Goal: Navigation & Orientation: Understand site structure

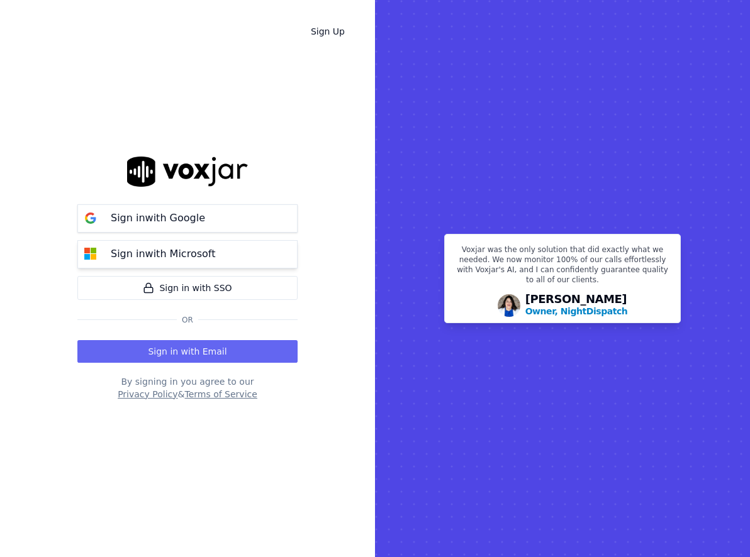
click at [162, 252] on p "Sign in with Microsoft" at bounding box center [163, 254] width 104 height 15
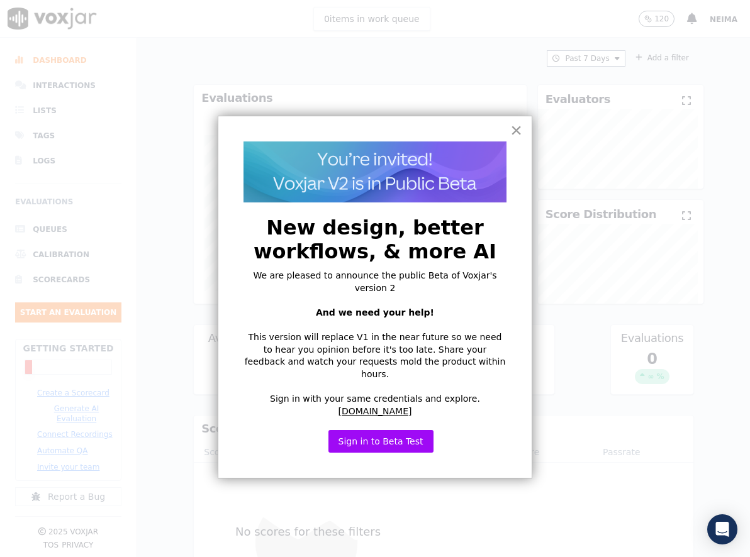
click at [514, 129] on button "×" at bounding box center [516, 130] width 12 height 20
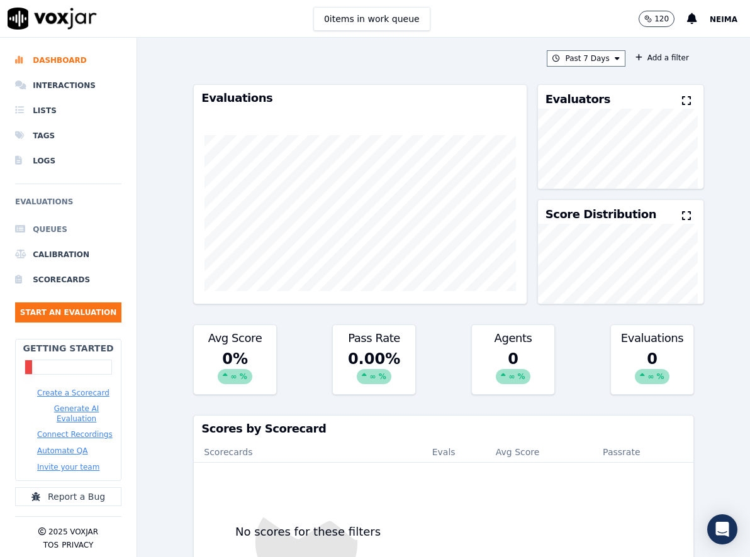
click at [58, 228] on li "Queues" at bounding box center [68, 229] width 106 height 25
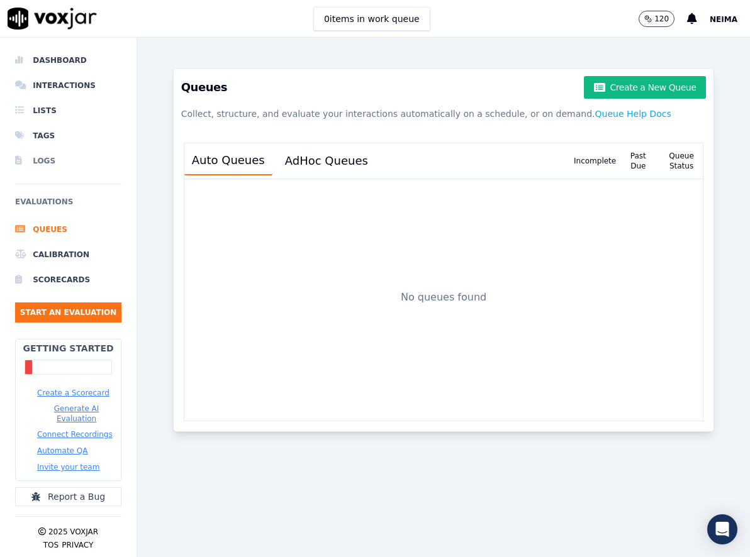
click at [42, 164] on li "Logs" at bounding box center [68, 160] width 106 height 25
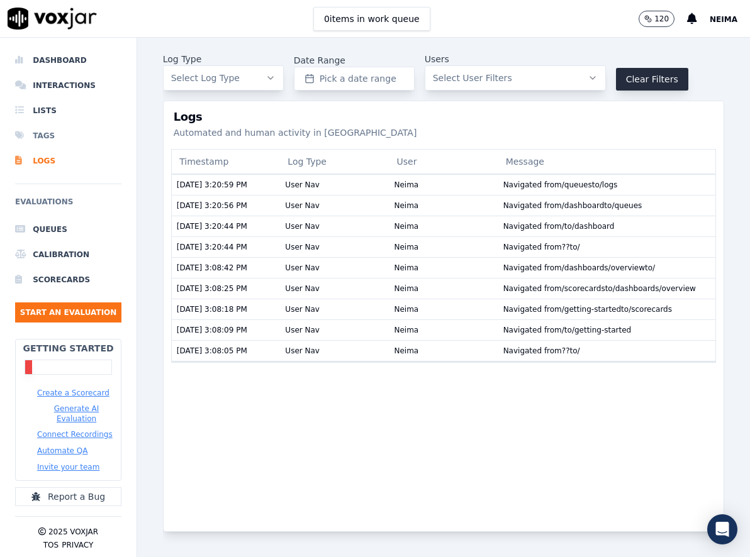
click at [47, 143] on li "Tags" at bounding box center [68, 135] width 106 height 25
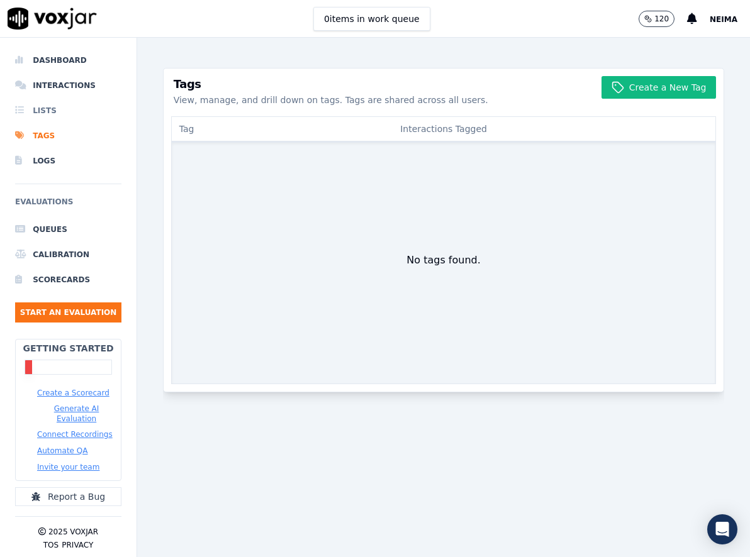
click at [47, 112] on li "Lists" at bounding box center [68, 110] width 106 height 25
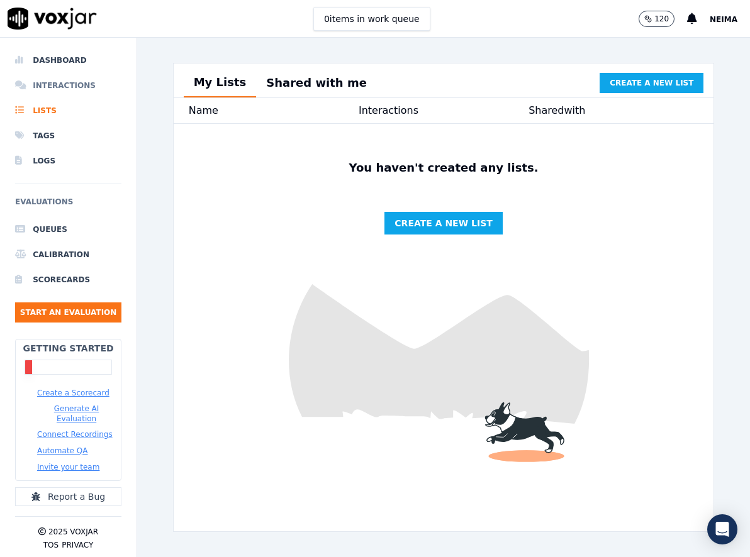
click at [69, 77] on li "Interactions" at bounding box center [68, 85] width 106 height 25
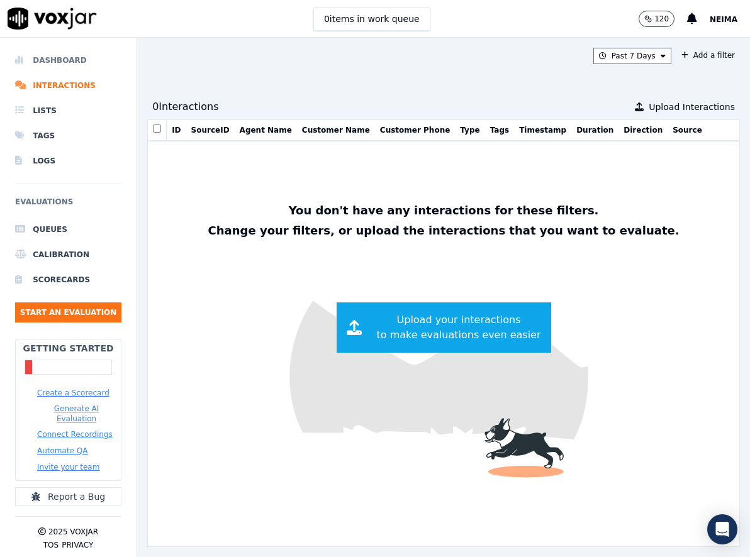
click at [73, 56] on li "Dashboard" at bounding box center [68, 60] width 106 height 25
